Goal: Navigation & Orientation: Understand site structure

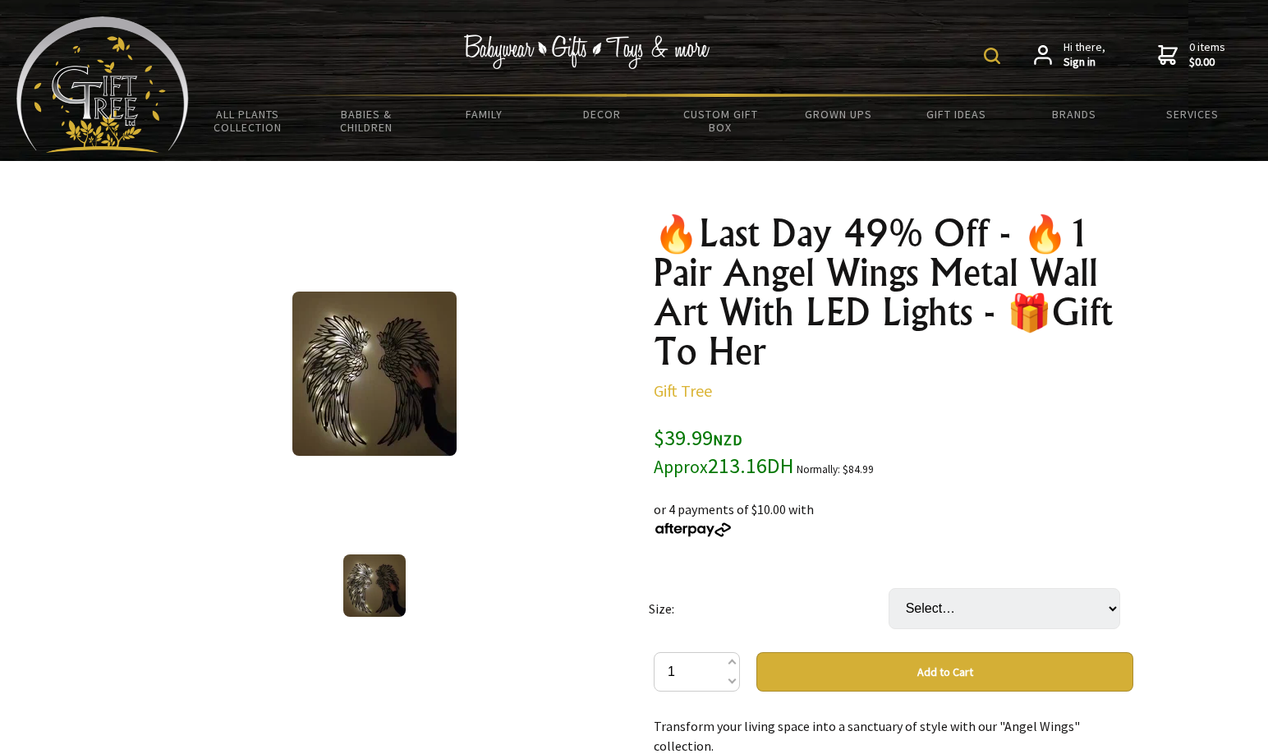
click at [593, 116] on link "Decor" at bounding box center [602, 114] width 118 height 34
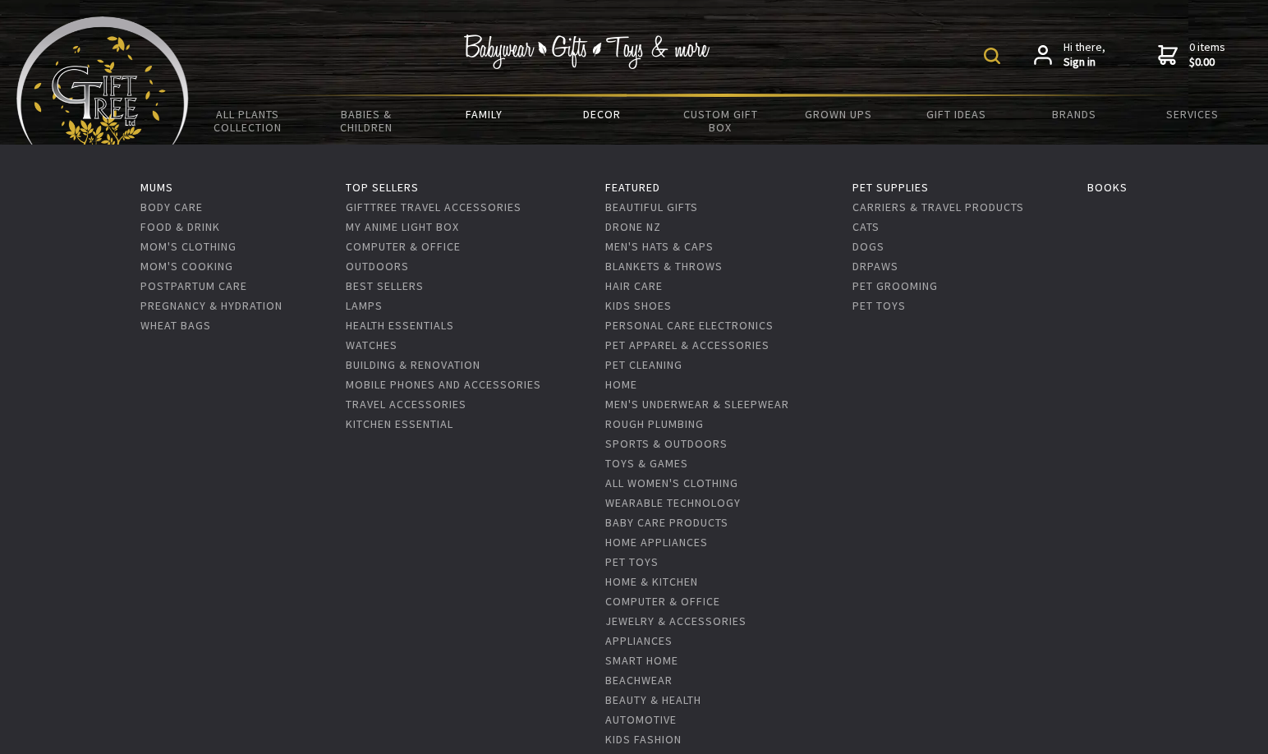
click at [484, 112] on link "Family" at bounding box center [484, 114] width 118 height 34
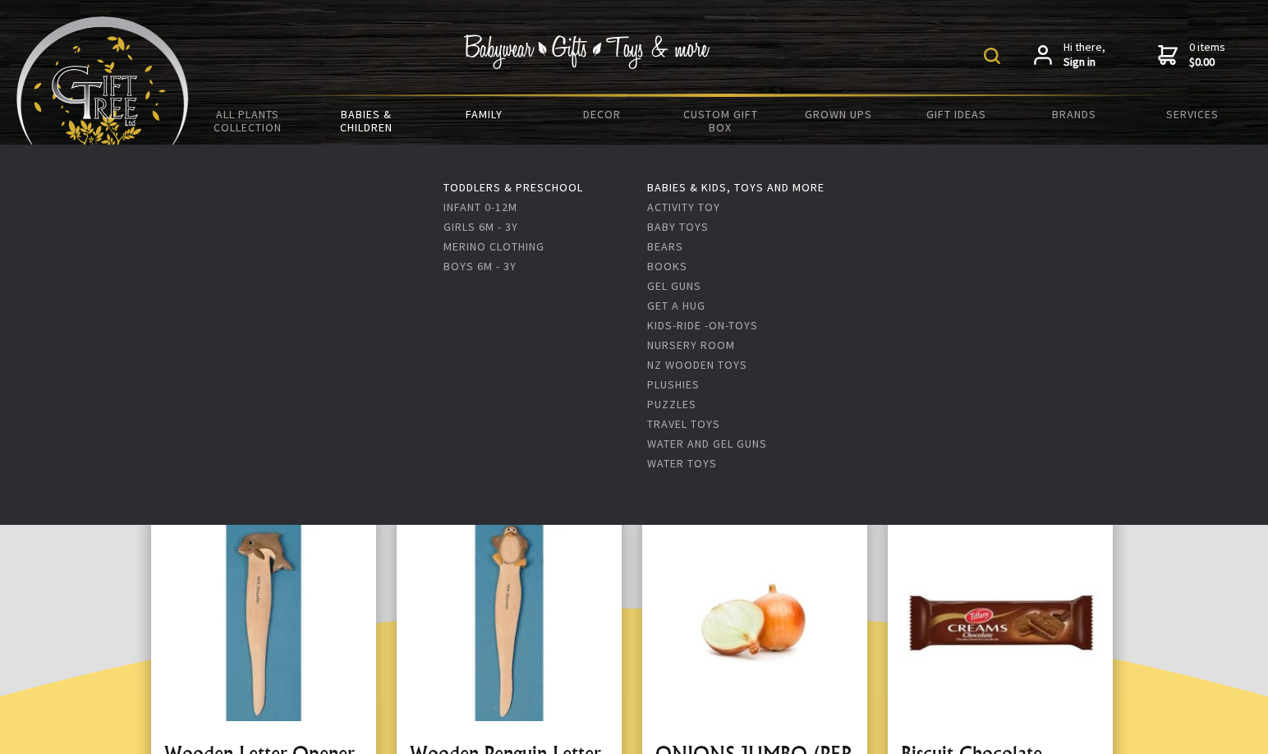
drag, startPoint x: 0, startPoint y: 0, endPoint x: 351, endPoint y: 117, distance: 369.6
click at [351, 117] on link "Babies & Children" at bounding box center [366, 121] width 118 height 48
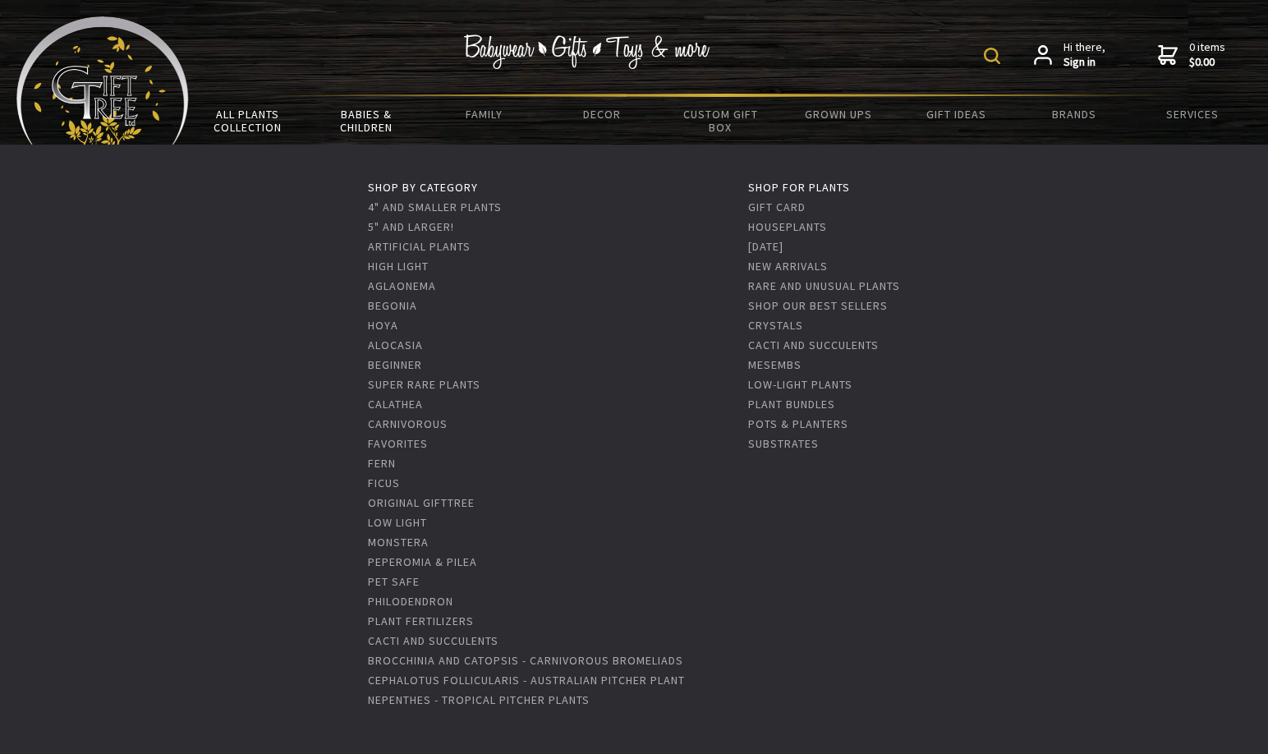
click at [251, 120] on link "All Plants Collection" at bounding box center [248, 121] width 118 height 48
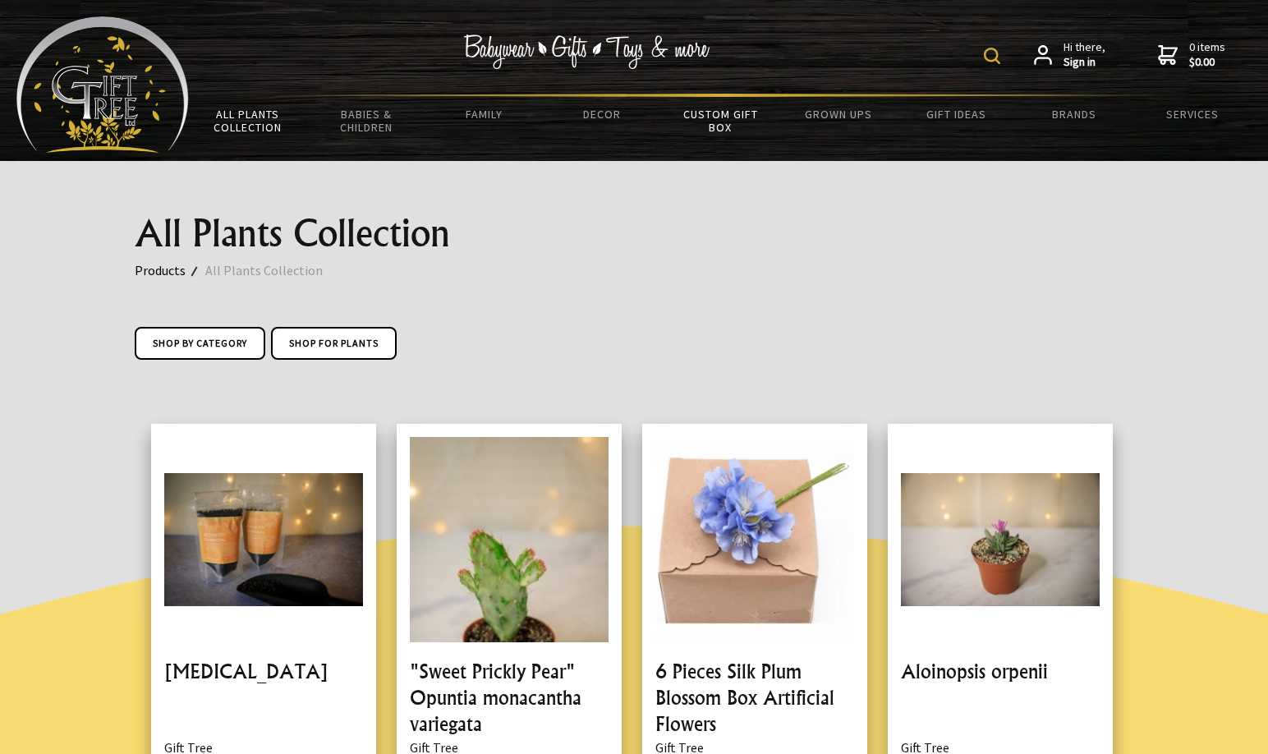
click at [733, 117] on link "Custom Gift Box" at bounding box center [720, 121] width 118 height 48
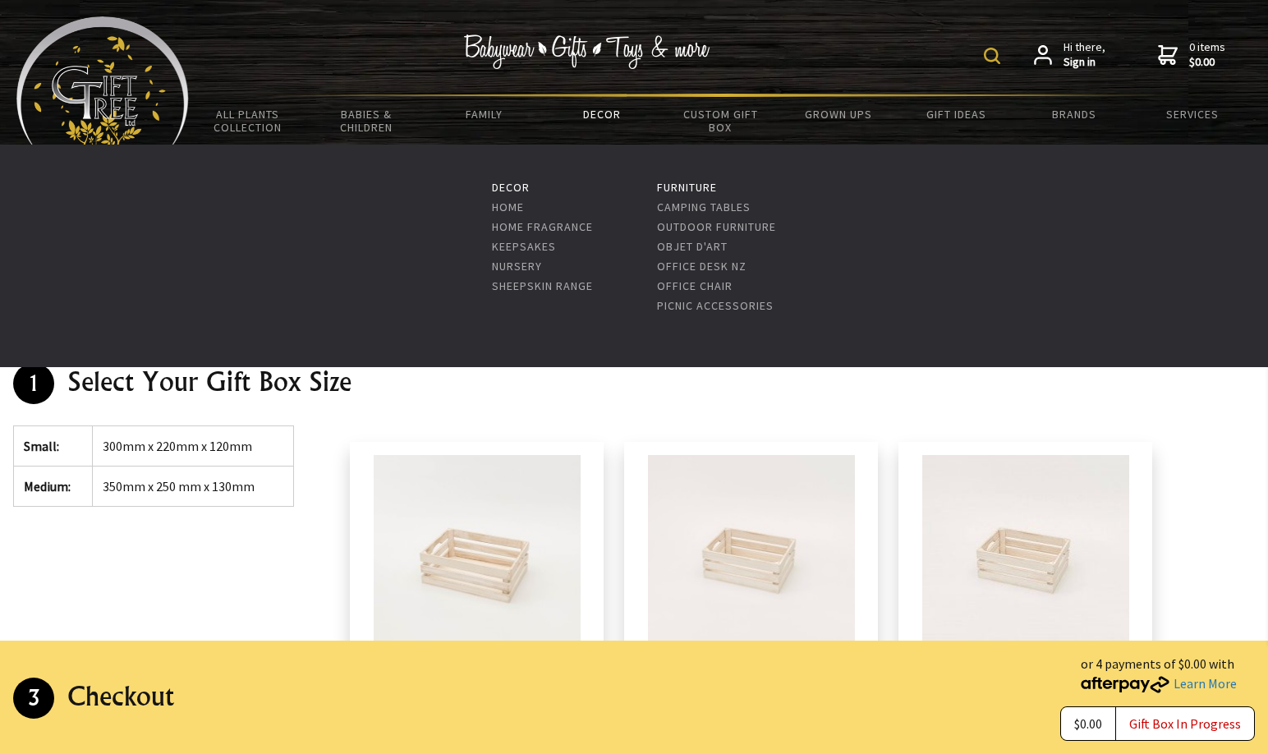
click at [591, 120] on link "Decor" at bounding box center [602, 114] width 118 height 34
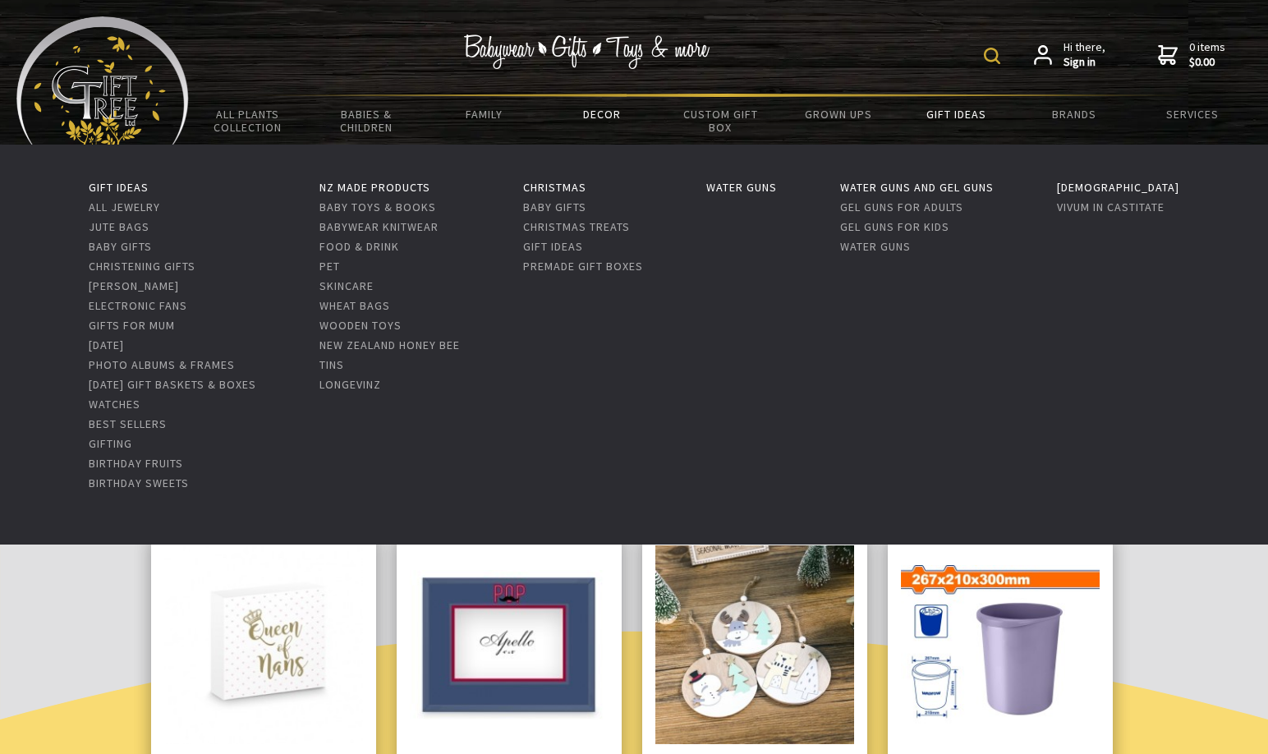
click at [963, 113] on link "Gift Ideas" at bounding box center [957, 114] width 118 height 34
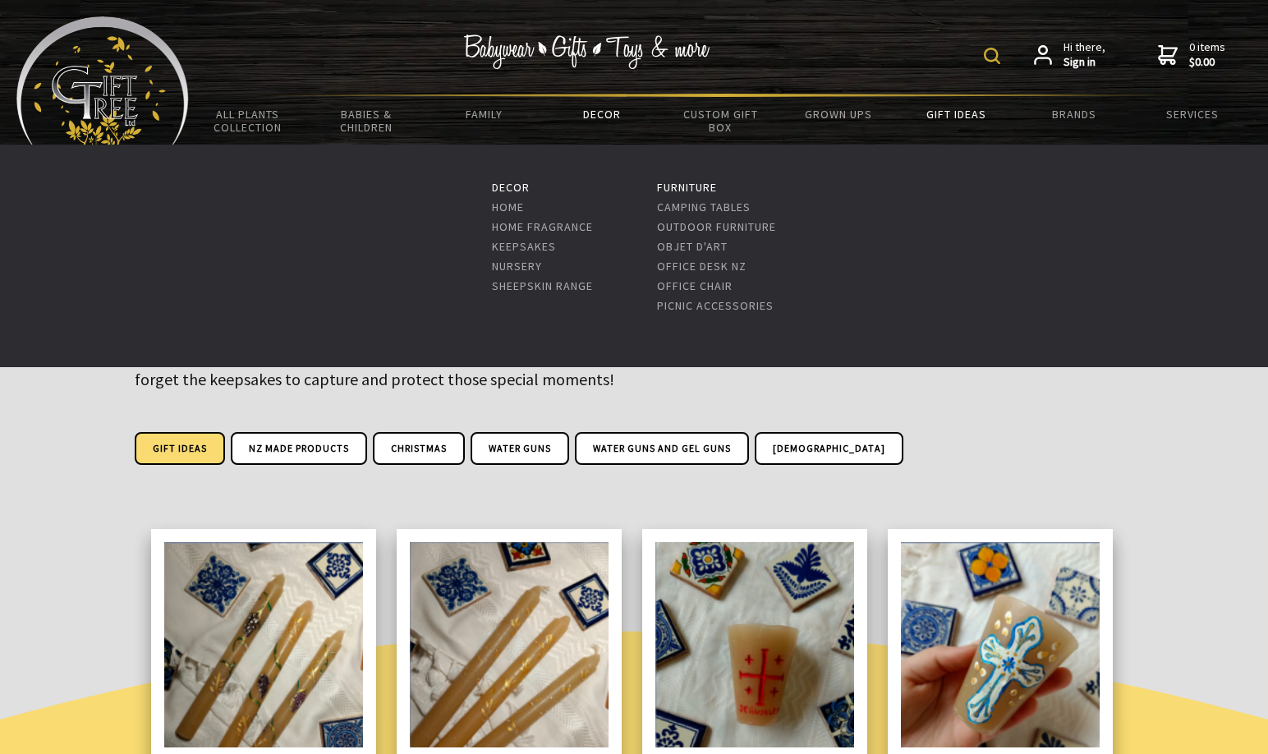
click at [593, 107] on link "Decor" at bounding box center [602, 114] width 118 height 34
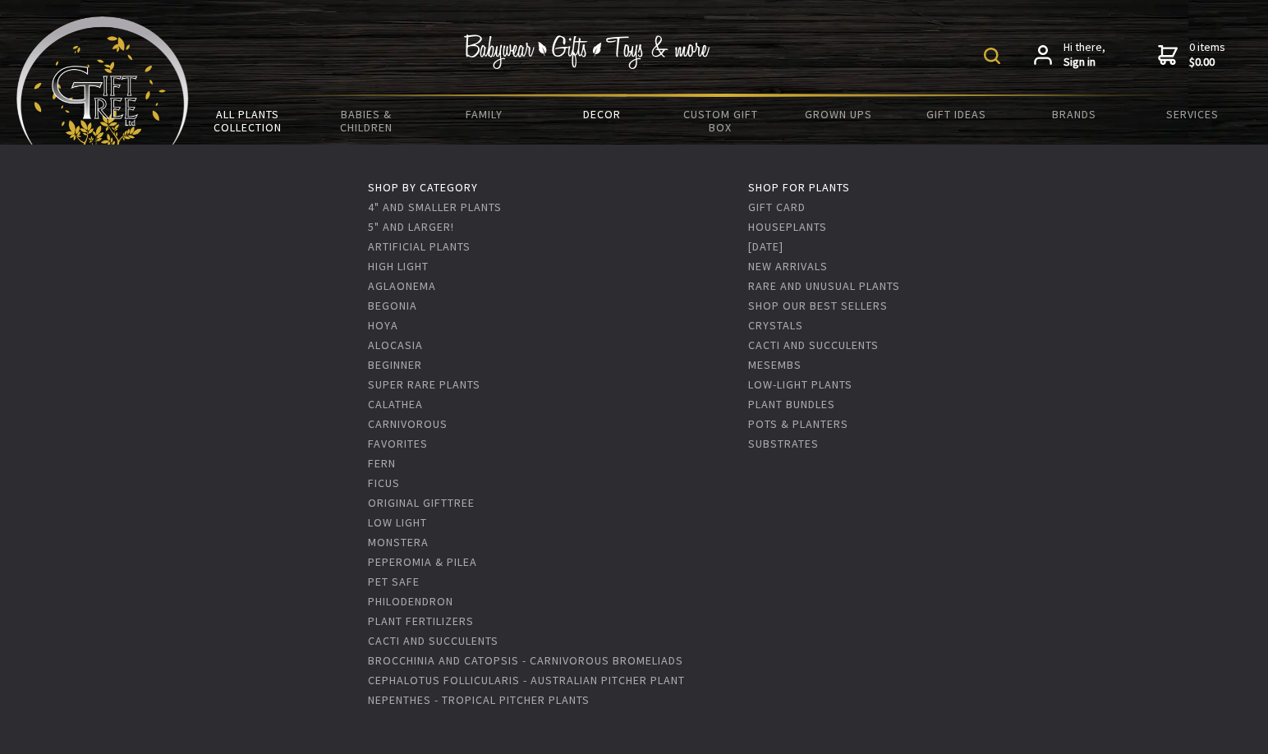
click at [228, 126] on link "All Plants Collection" at bounding box center [248, 121] width 118 height 48
